Goal: Find specific page/section: Locate a particular part of the current website

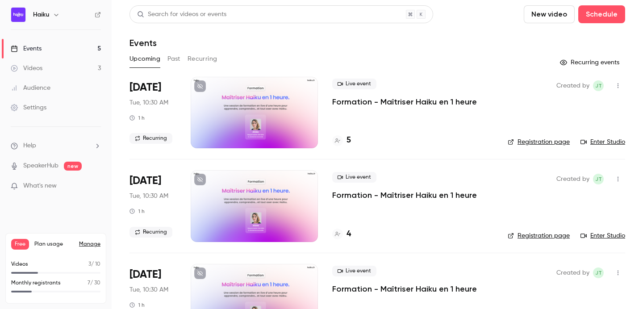
click at [296, 104] on div at bounding box center [254, 112] width 127 height 71
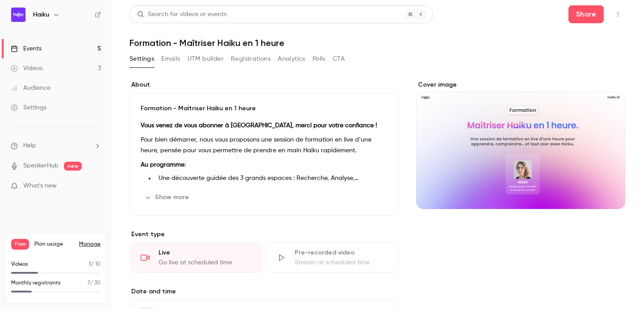
click at [242, 62] on button "Registrations" at bounding box center [251, 59] width 40 height 14
